Goal: Complete application form

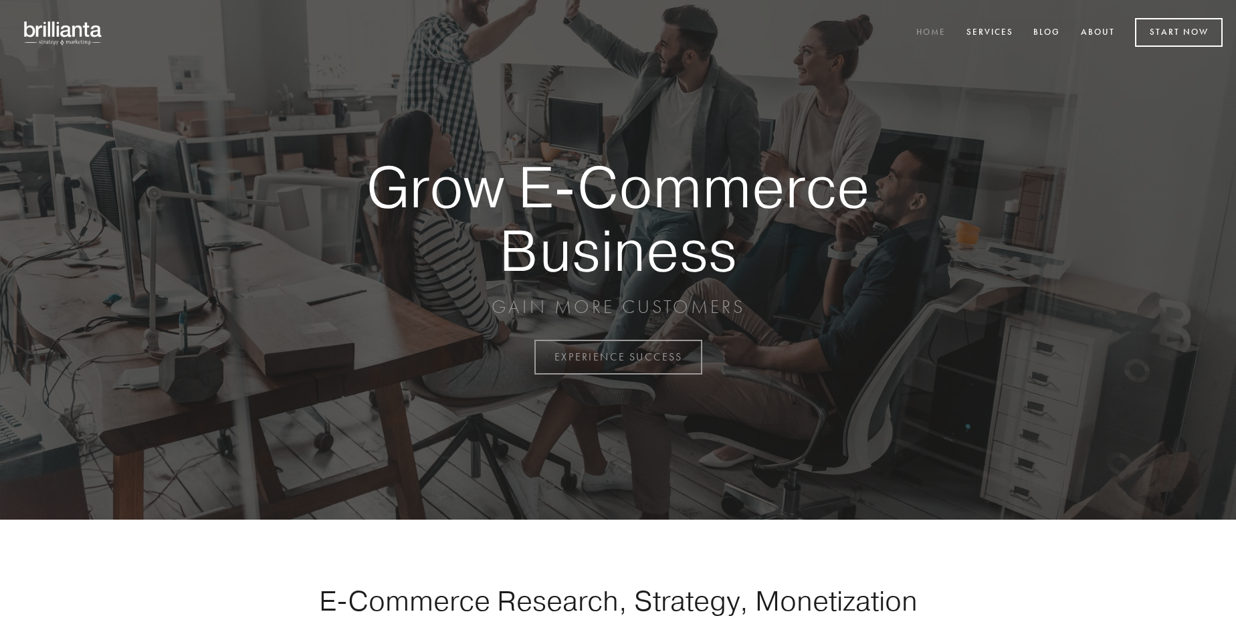
scroll to position [3506, 0]
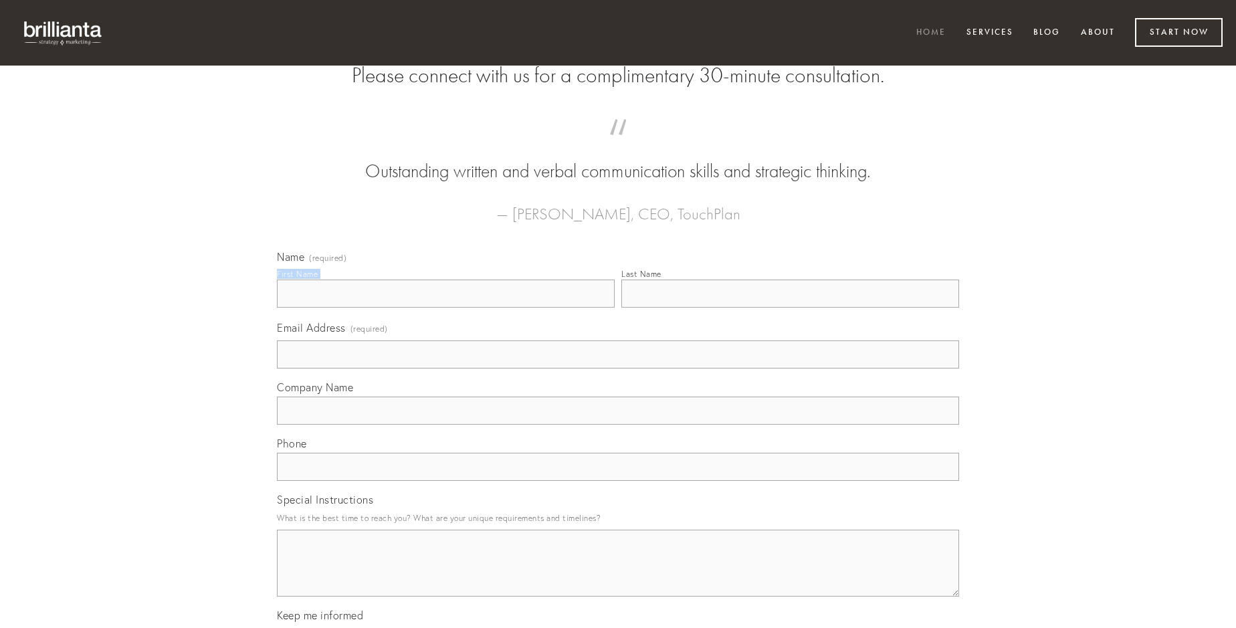
type input "[PERSON_NAME]"
click at [790, 308] on input "Last Name" at bounding box center [790, 294] width 338 height 28
type input "[PERSON_NAME]"
click at [618, 369] on input "Email Address (required)" at bounding box center [618, 354] width 682 height 28
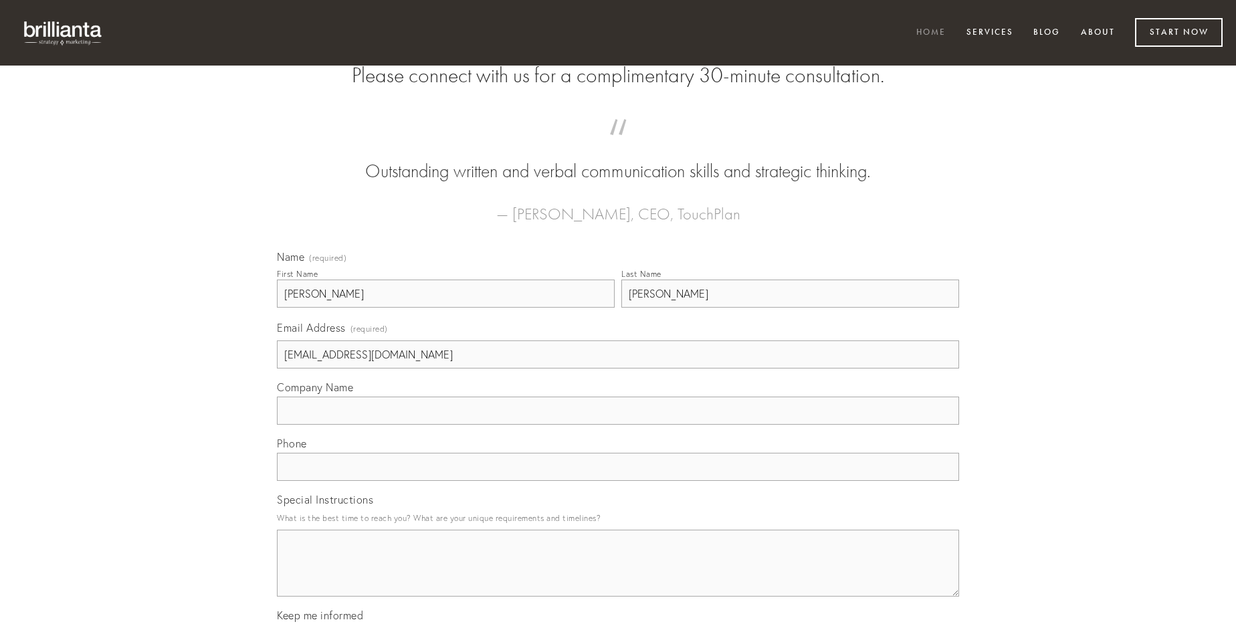
type input "[EMAIL_ADDRESS][DOMAIN_NAME]"
click at [618, 425] on input "Company Name" at bounding box center [618, 411] width 682 height 28
type input "damnatio"
click at [618, 481] on input "text" at bounding box center [618, 467] width 682 height 28
click at [618, 575] on textarea "Special Instructions" at bounding box center [618, 563] width 682 height 67
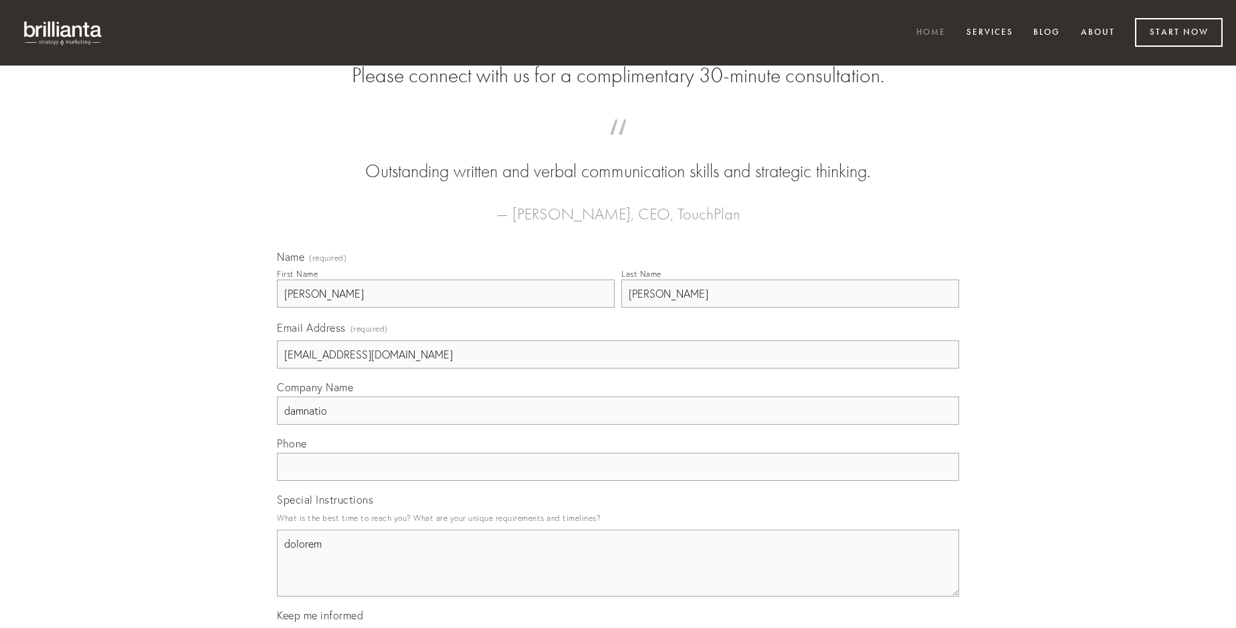
type textarea "dolorem"
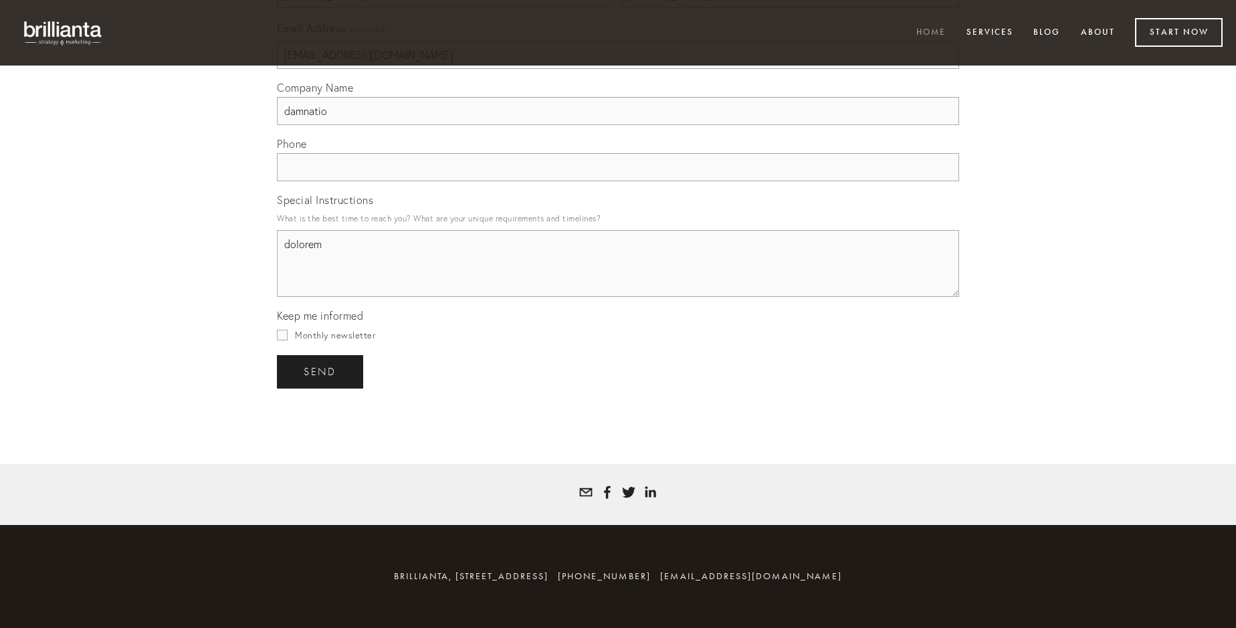
click at [321, 371] on span "send" at bounding box center [320, 372] width 33 height 12
